Goal: Navigation & Orientation: Find specific page/section

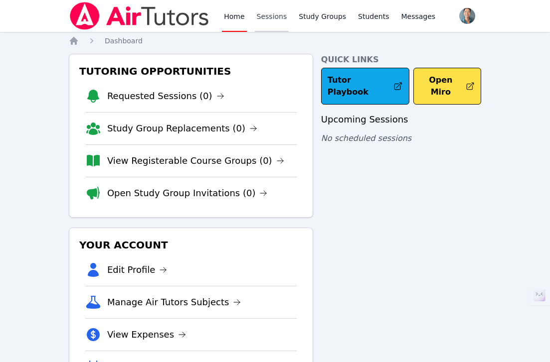
click at [275, 15] on link "Sessions" at bounding box center [272, 16] width 34 height 32
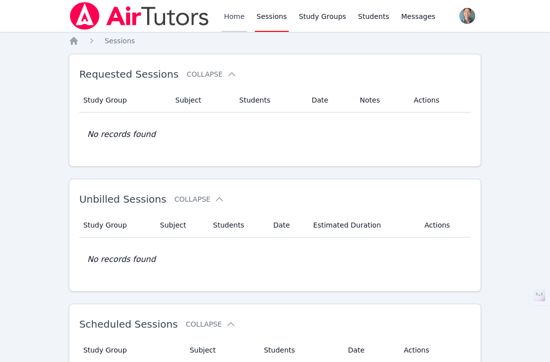
click at [241, 17] on link "Home" at bounding box center [234, 16] width 24 height 32
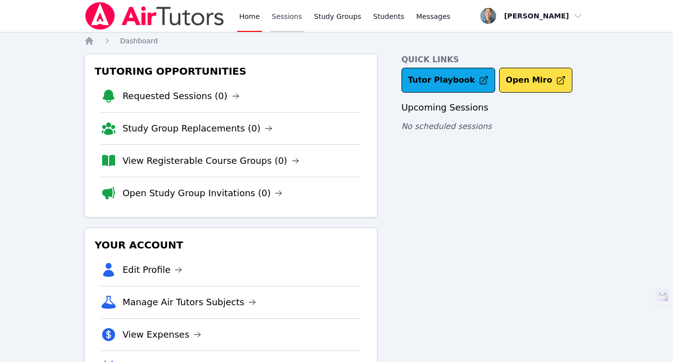
click at [288, 18] on link "Sessions" at bounding box center [287, 16] width 34 height 32
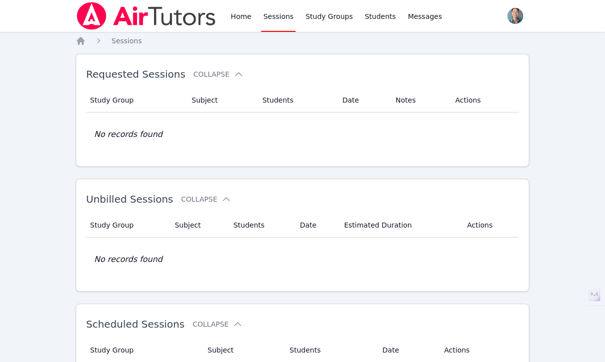
click at [242, 33] on div "Home Sessions Study Groups Students Messages Open user menu [PERSON_NAME] Open …" at bounding box center [302, 255] width 605 height 510
click at [245, 18] on link "Home" at bounding box center [241, 16] width 24 height 32
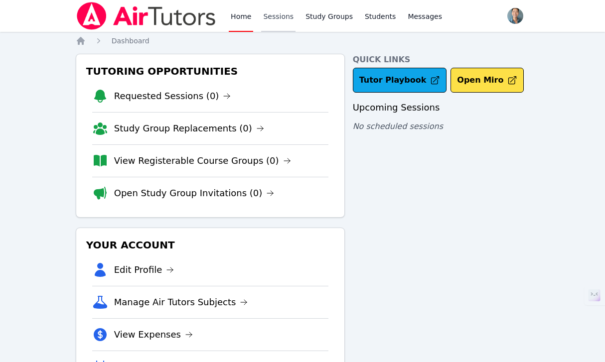
click at [275, 17] on link "Sessions" at bounding box center [278, 16] width 34 height 32
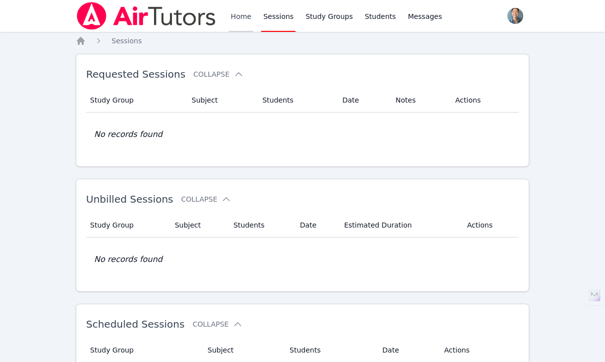
click at [237, 21] on link "Home" at bounding box center [241, 16] width 24 height 32
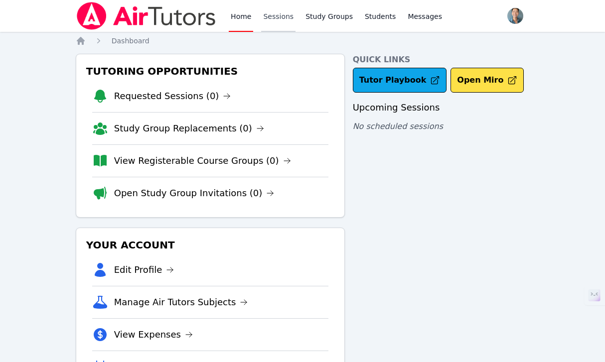
click at [275, 14] on link "Sessions" at bounding box center [278, 16] width 34 height 32
